Goal: Check status: Check status

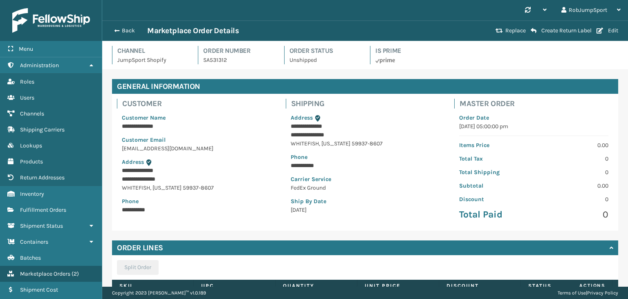
scroll to position [124, 0]
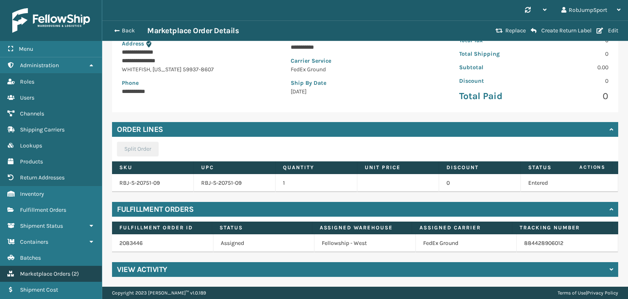
click at [46, 272] on span "Marketplace Orders" at bounding box center [45, 273] width 50 height 7
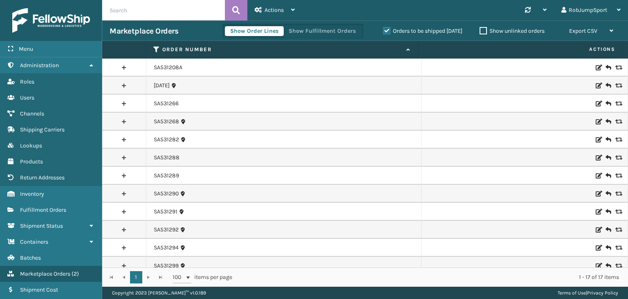
click at [123, 102] on link at bounding box center [124, 103] width 44 height 13
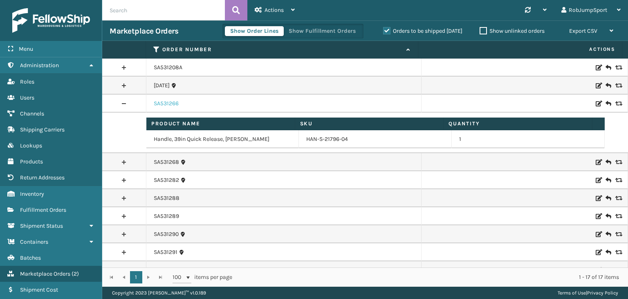
click at [162, 102] on link "SA531266" at bounding box center [166, 103] width 25 height 8
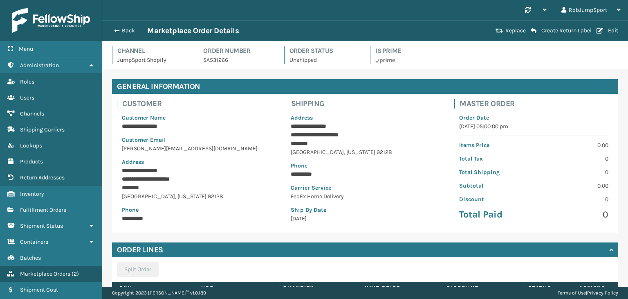
click at [238, 166] on p "**********" at bounding box center [195, 170] width 147 height 9
click at [221, 203] on div "**********" at bounding box center [196, 167] width 159 height 119
click at [213, 205] on div "**********" at bounding box center [196, 167] width 159 height 119
click at [331, 197] on p "FedEx Home Delivery" at bounding box center [365, 196] width 149 height 9
click at [529, 55] on div "Channel JumpSport Shopify Order Number SA531266 Order Status Unshipped Is Prime" at bounding box center [365, 57] width 516 height 23
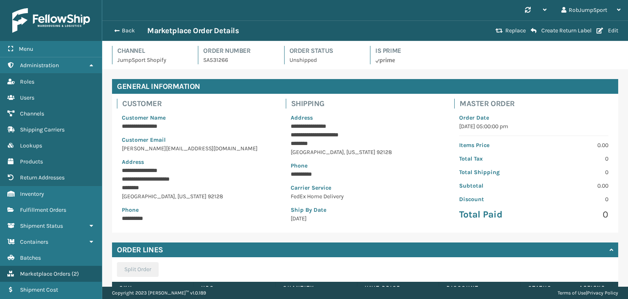
click at [412, 69] on div "Channel JumpSport Shopify Order Number SA531266 Order Status Unshipped Is Prime" at bounding box center [365, 57] width 516 height 23
click at [126, 29] on button "Back" at bounding box center [129, 30] width 38 height 7
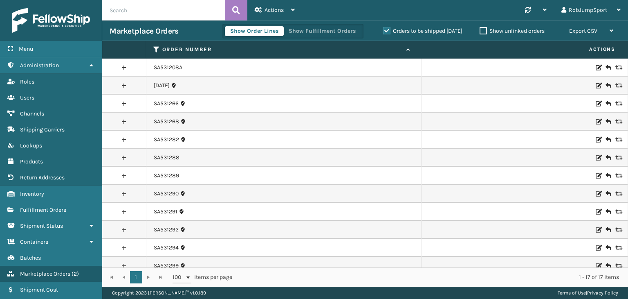
click at [596, 102] on icon at bounding box center [598, 104] width 5 height 6
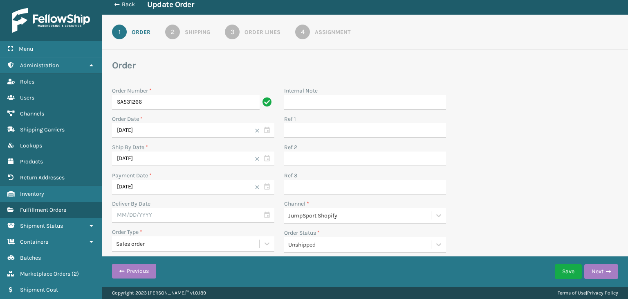
scroll to position [27, 0]
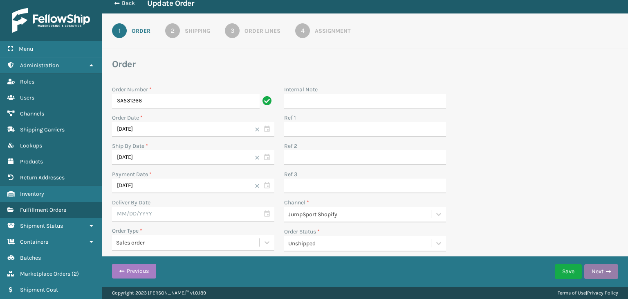
click at [597, 269] on button "Next" at bounding box center [602, 271] width 34 height 15
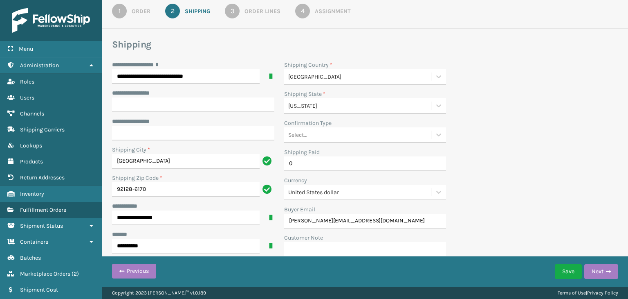
scroll to position [52, 0]
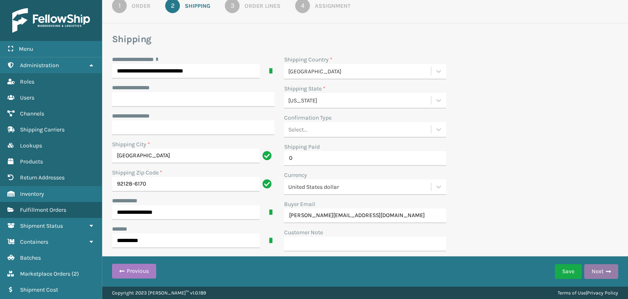
click at [593, 271] on button "Next" at bounding box center [602, 271] width 34 height 15
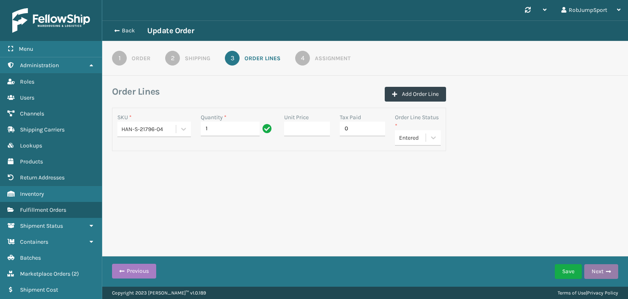
click at [603, 271] on button "Next" at bounding box center [602, 271] width 34 height 15
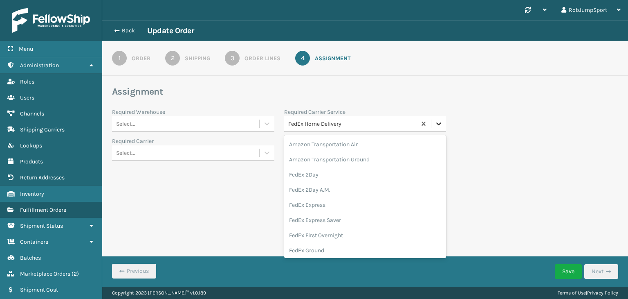
click at [437, 123] on icon at bounding box center [439, 123] width 5 height 3
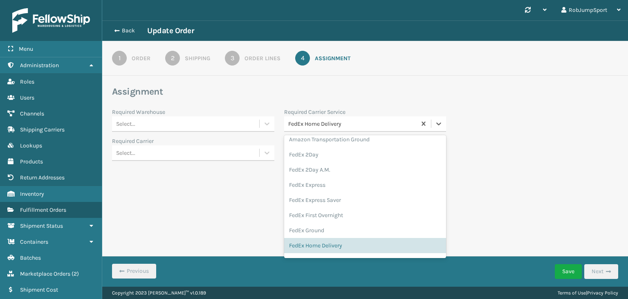
click at [472, 128] on div "Required Warehouse Select... Required Carrier Service option FedEx Home Deliver…" at bounding box center [365, 134] width 516 height 53
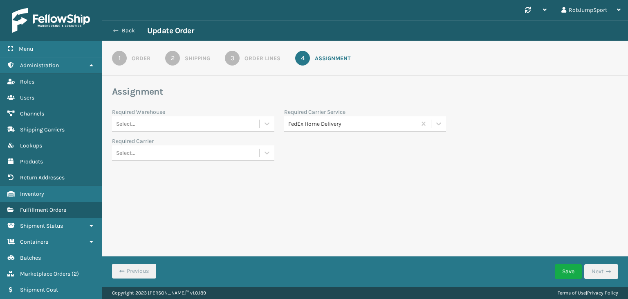
click at [125, 30] on button "Back" at bounding box center [129, 30] width 38 height 7
